Goal: Transaction & Acquisition: Obtain resource

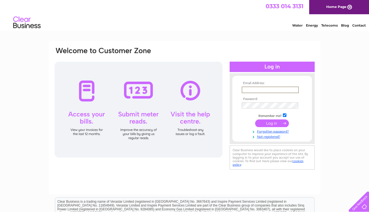
click at [255, 90] on input "text" at bounding box center [270, 90] width 57 height 7
type input "g.mccluskey@shepherd.co.uk"
click at [255, 120] on input "submit" at bounding box center [272, 124] width 34 height 8
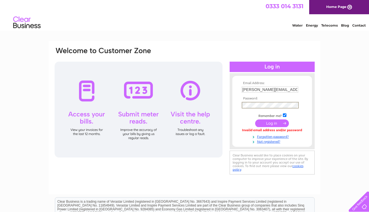
click at [255, 120] on input "submit" at bounding box center [272, 124] width 34 height 8
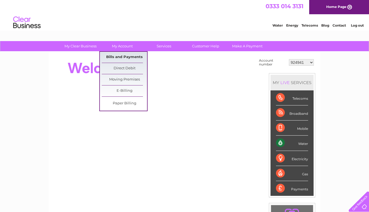
click at [123, 55] on link "Bills and Payments" at bounding box center [124, 57] width 45 height 11
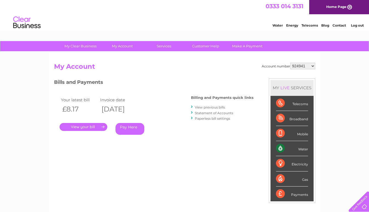
click at [100, 127] on link "." at bounding box center [84, 127] width 48 height 8
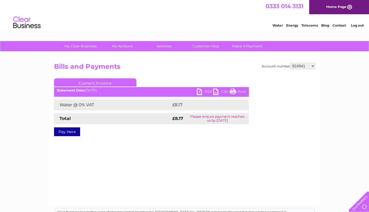
click at [203, 94] on link "PDF" at bounding box center [205, 93] width 16 height 8
click at [199, 92] on link "PDF" at bounding box center [205, 93] width 16 height 8
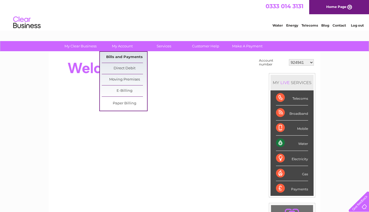
click at [120, 57] on link "Bills and Payments" at bounding box center [124, 57] width 45 height 11
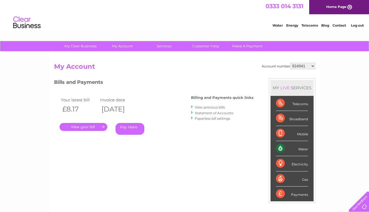
click at [315, 67] on select "924941 1146392 1156172 30287040" at bounding box center [302, 66] width 25 height 7
select select "1146392"
click at [290, 63] on select "924941 1146392 1156172 30287040" at bounding box center [302, 66] width 25 height 7
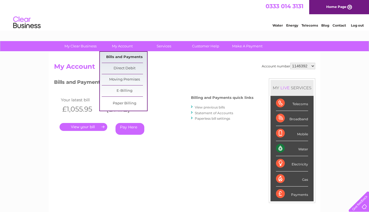
click at [118, 55] on link "Bills and Payments" at bounding box center [124, 57] width 45 height 11
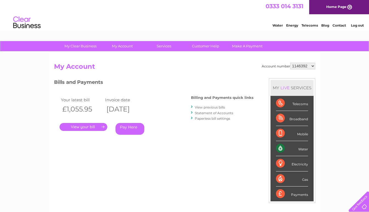
click at [94, 126] on link "." at bounding box center [84, 127] width 48 height 8
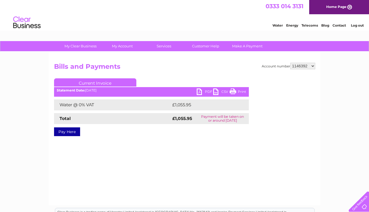
click at [201, 92] on link "PDF" at bounding box center [205, 93] width 16 height 8
